Goal: Information Seeking & Learning: Learn about a topic

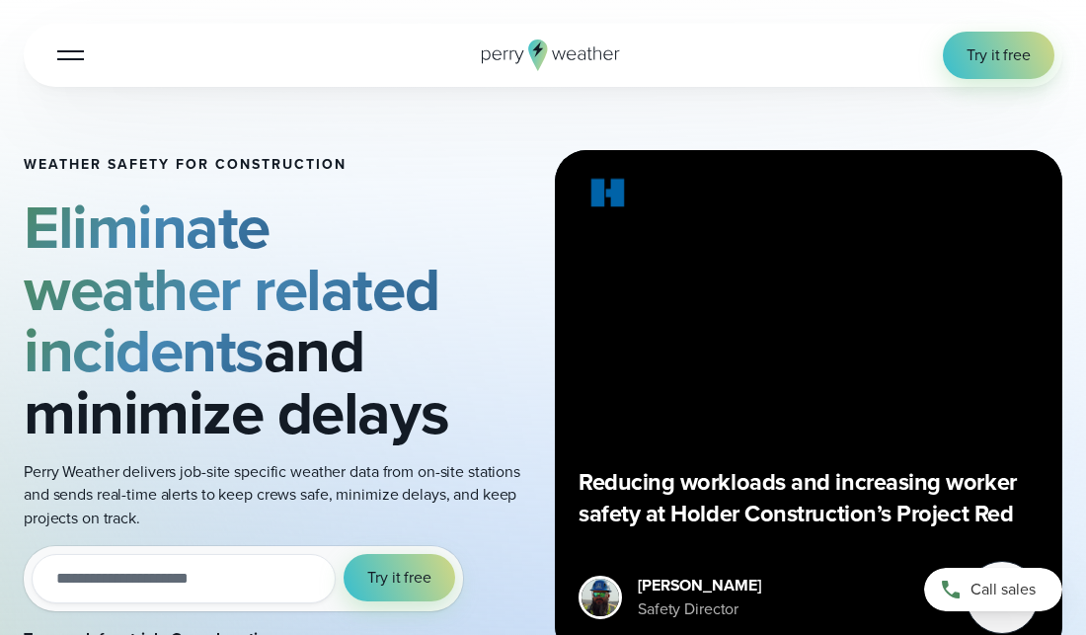
click at [643, 233] on div "Reducing workloads and increasing worker safety at Holder Construction’s Projec…" at bounding box center [808, 404] width 460 height 460
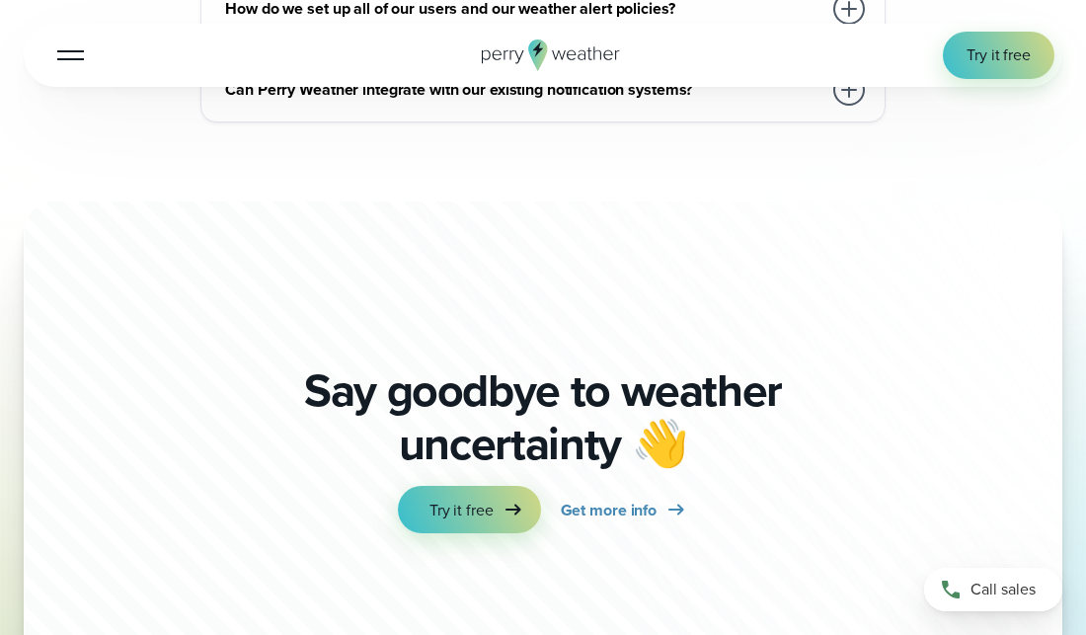
scroll to position [12096, 0]
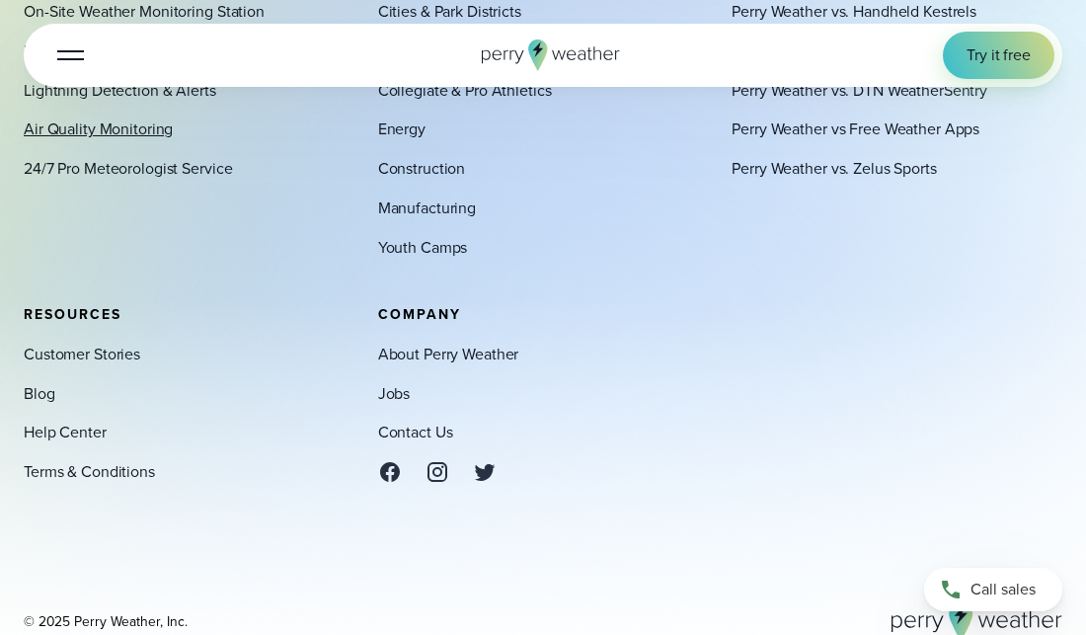
click at [144, 117] on link "Air Quality Monitoring" at bounding box center [98, 129] width 149 height 24
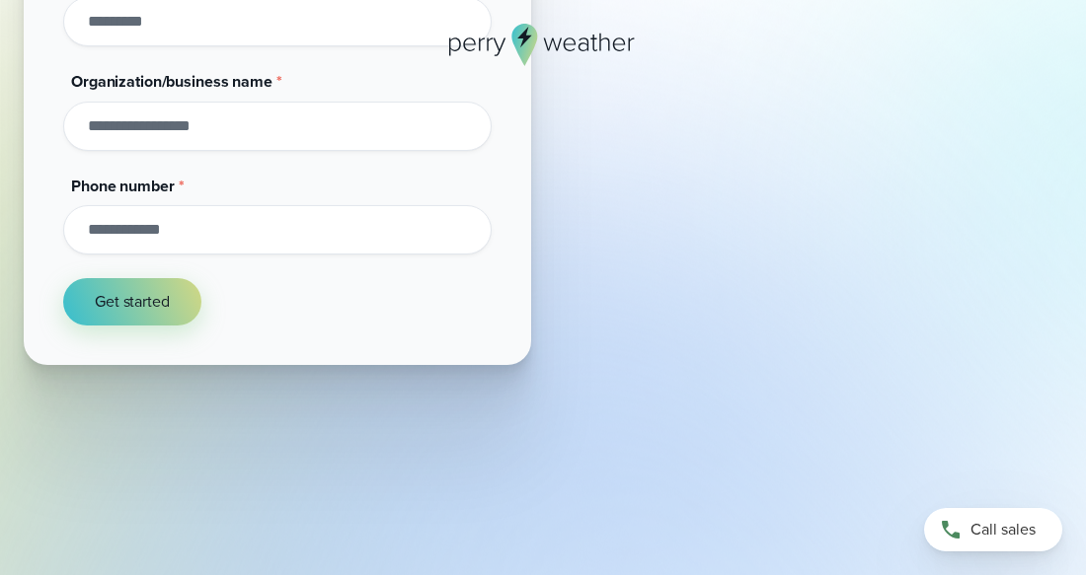
click at [335, 139] on input "Organization/business name *" at bounding box center [277, 126] width 428 height 49
type input "*"
